Goal: Information Seeking & Learning: Find specific fact

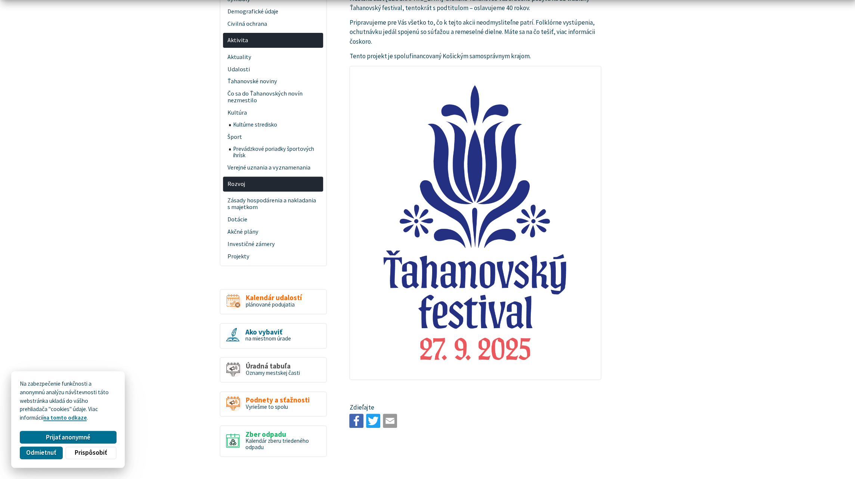
scroll to position [262, 0]
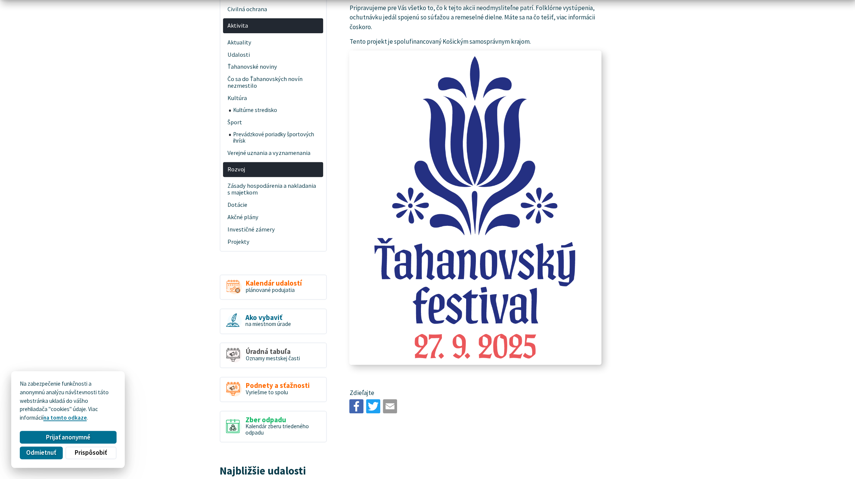
click at [496, 225] on img at bounding box center [476, 207] width 276 height 345
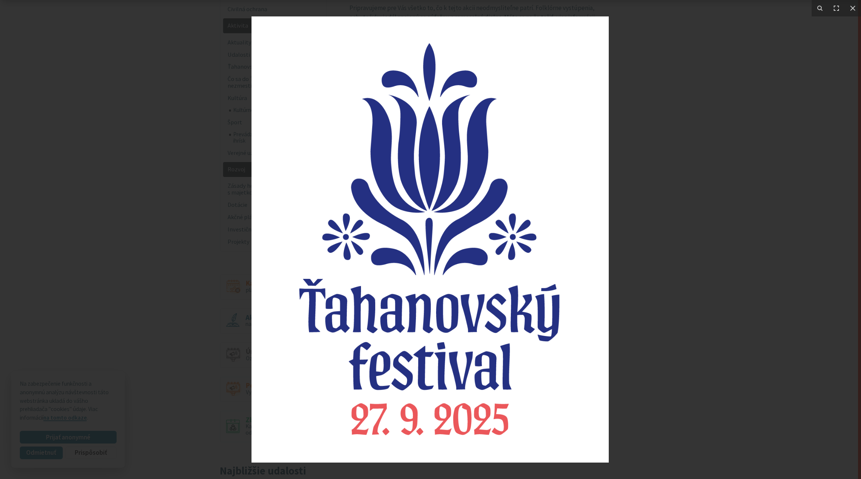
click at [655, 86] on div at bounding box center [430, 239] width 861 height 479
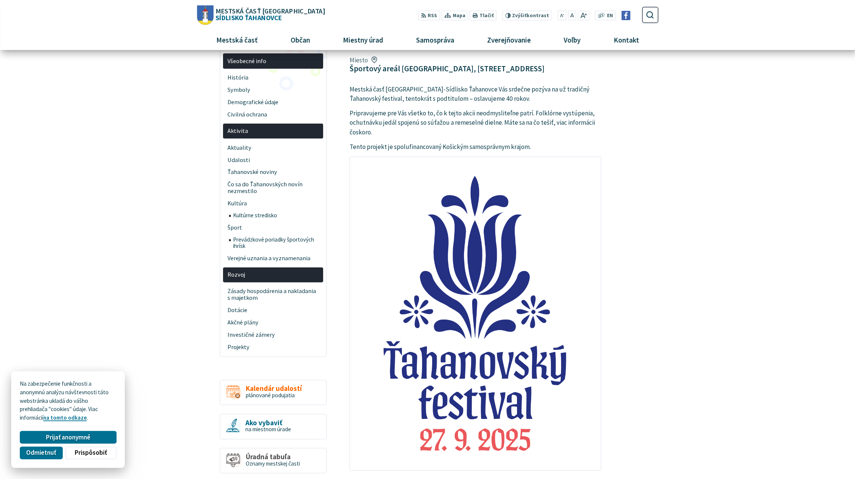
scroll to position [0, 0]
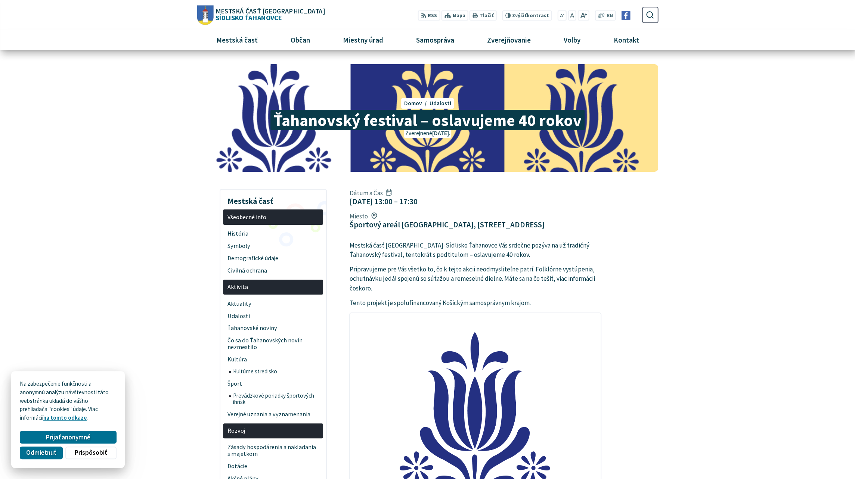
drag, startPoint x: 392, startPoint y: 203, endPoint x: 435, endPoint y: 197, distance: 43.4
click at [417, 197] on figcaption "[DATE] 13:00 – 17:30" at bounding box center [383, 201] width 68 height 9
copy figcaption "13:00 – 17:30"
drag, startPoint x: 448, startPoint y: 202, endPoint x: 586, endPoint y: 201, distance: 137.5
click at [544, 220] on figcaption "Športový areál [GEOGRAPHIC_DATA], [STREET_ADDRESS]" at bounding box center [446, 224] width 195 height 9
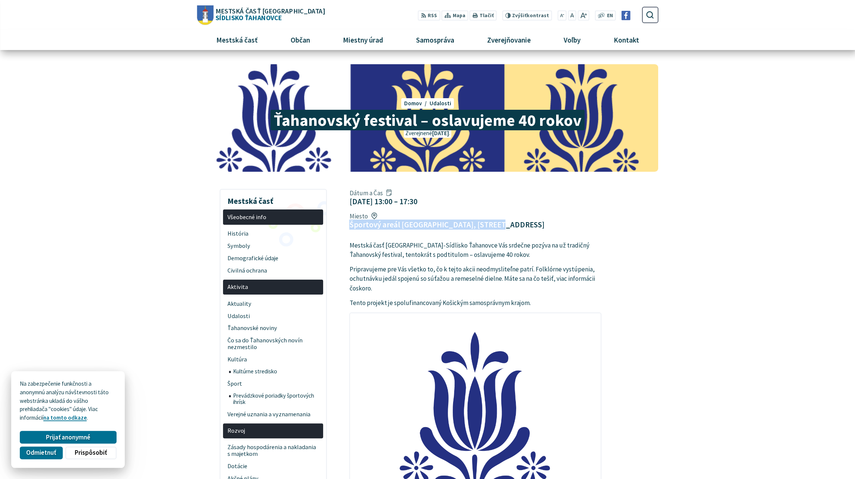
copy figcaption "Športový areál [GEOGRAPHIC_DATA], [STREET_ADDRESS]"
drag, startPoint x: 348, startPoint y: 203, endPoint x: 601, endPoint y: 199, distance: 252.6
click at [601, 199] on div "Dátum a Čas [DATE] 13:00 – 17:30 Miesto Športový areál [GEOGRAPHIC_DATA], [STRE…" at bounding box center [475, 209] width 263 height 46
copy div "[DATE] 13:00 – 17:30 Miesto Športový areál [GEOGRAPHIC_DATA], [STREET_ADDRESS]"
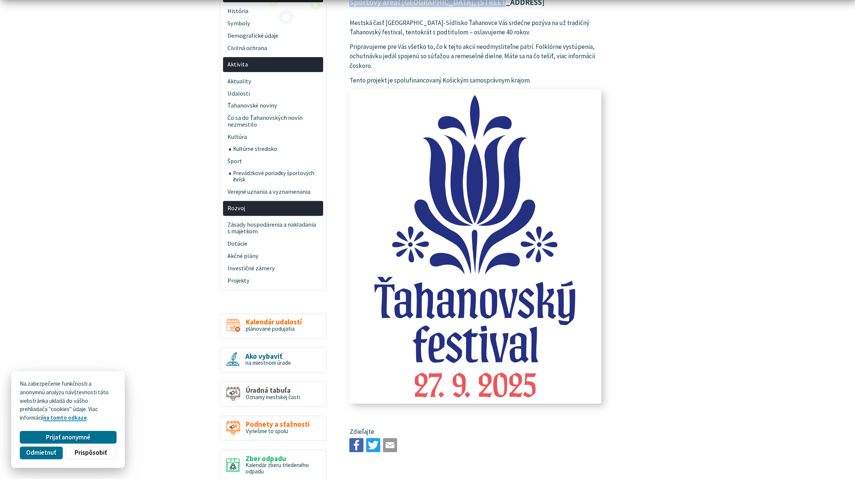
scroll to position [224, 0]
